Goal: Check status: Check status

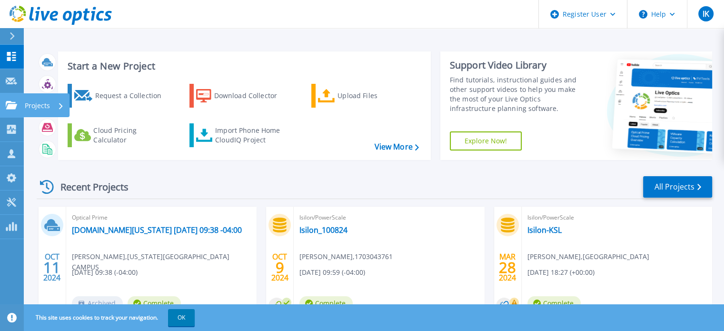
click at [12, 100] on link "Projects Projects" at bounding box center [12, 105] width 24 height 24
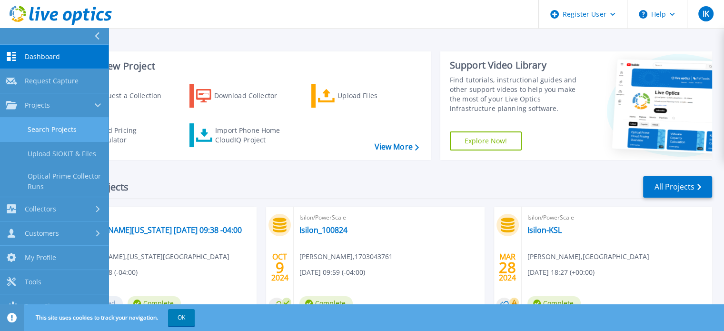
click at [64, 127] on link "Search Projects" at bounding box center [54, 130] width 109 height 24
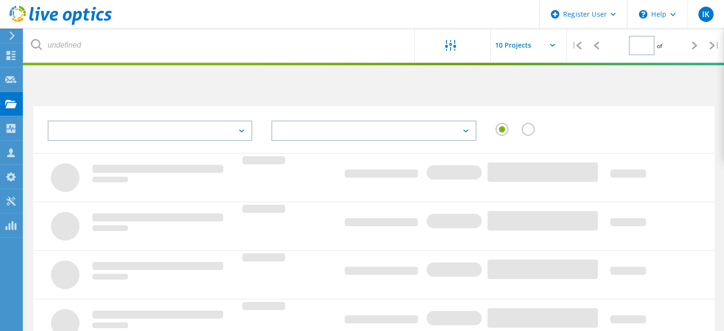
type input "1"
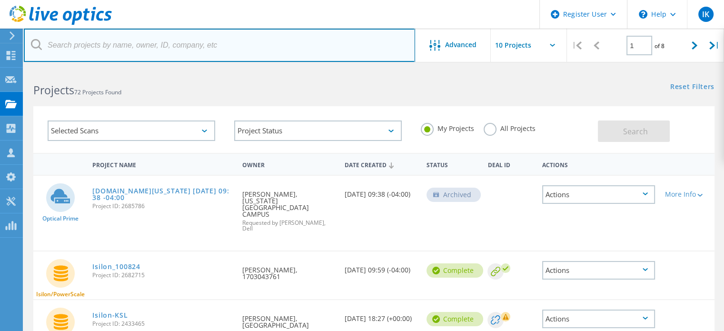
paste input "2682715"
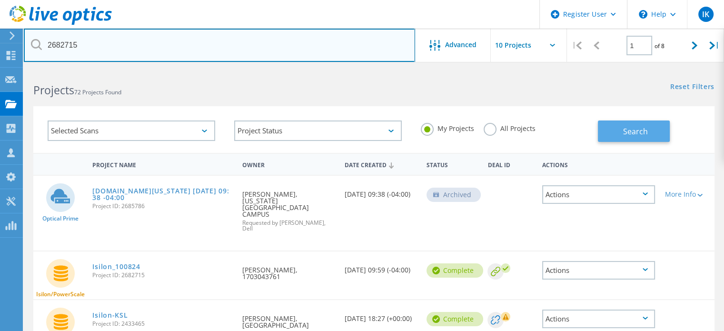
type input "2682715"
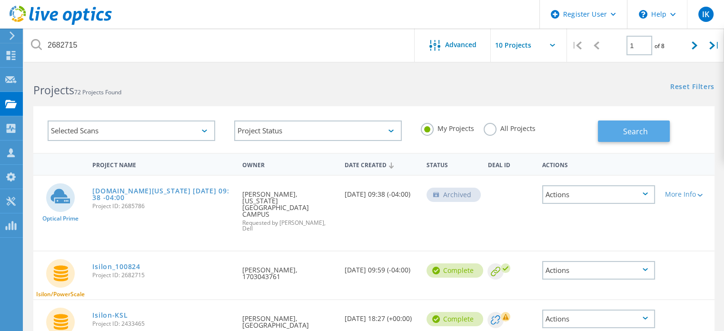
click at [643, 129] on span "Search" at bounding box center [635, 131] width 25 height 10
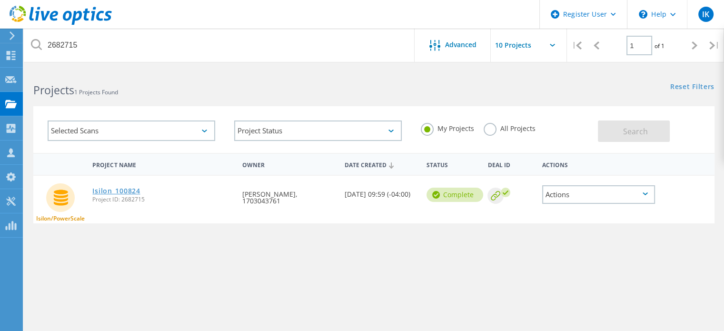
click at [104, 187] on link "Isilon_100824" at bounding box center [116, 190] width 48 height 7
